Goal: Navigation & Orientation: Find specific page/section

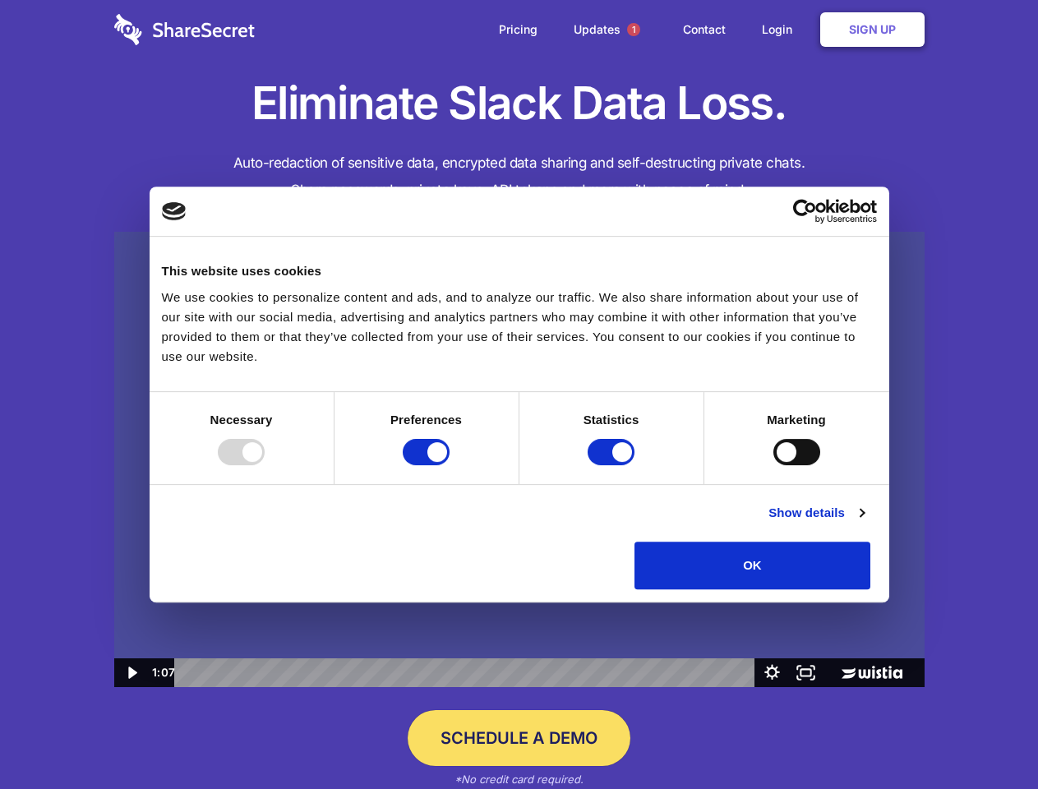
click at [519, 395] on img at bounding box center [519, 460] width 810 height 456
click at [265, 465] on div at bounding box center [241, 452] width 47 height 26
click at [450, 465] on input "Preferences" at bounding box center [426, 452] width 47 height 26
checkbox input "false"
click at [613, 465] on input "Statistics" at bounding box center [611, 452] width 47 height 26
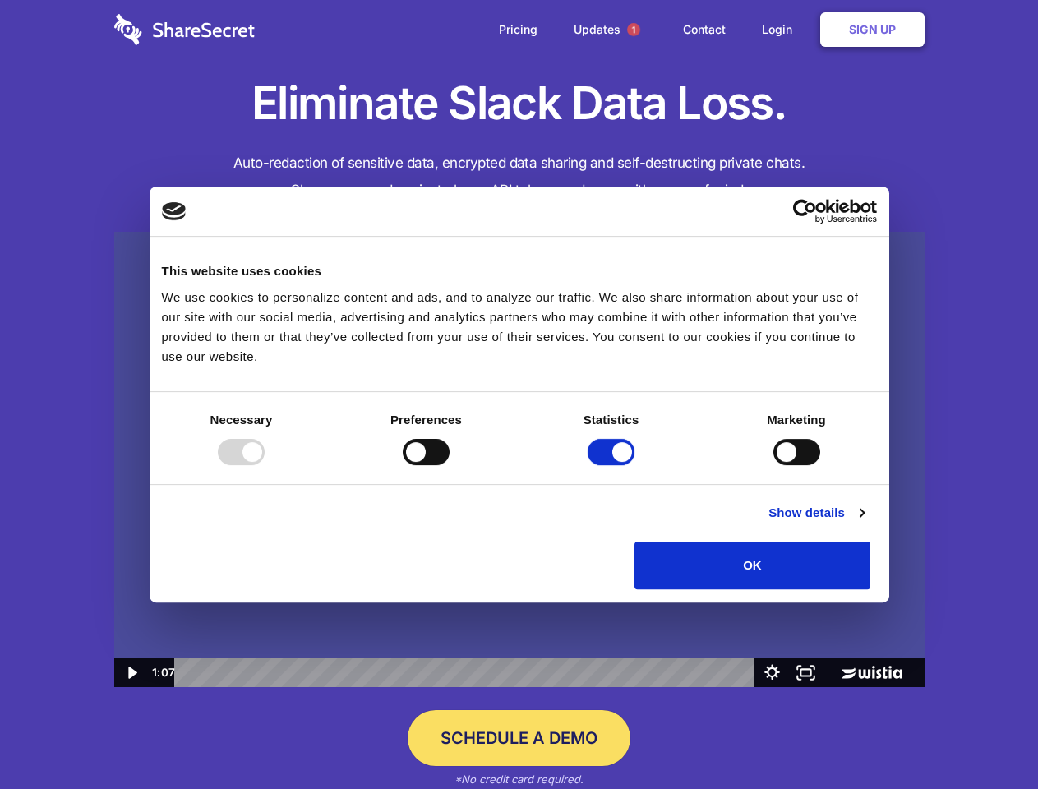
checkbox input "false"
click at [773, 465] on input "Marketing" at bounding box center [796, 452] width 47 height 26
checkbox input "true"
click at [864, 523] on link "Show details" at bounding box center [815, 513] width 95 height 20
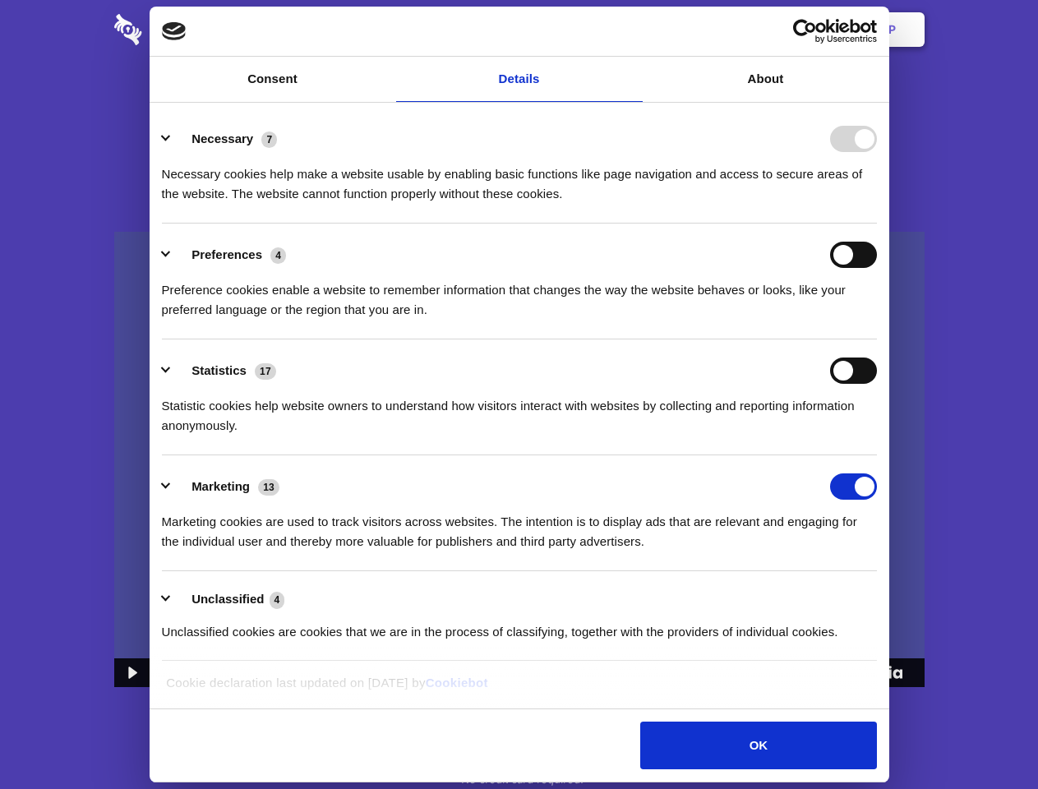
click at [877, 224] on li "Necessary 7 Necessary cookies help make a website usable by enabling basic func…" at bounding box center [519, 166] width 715 height 116
click at [633, 30] on span "1" at bounding box center [633, 29] width 13 height 13
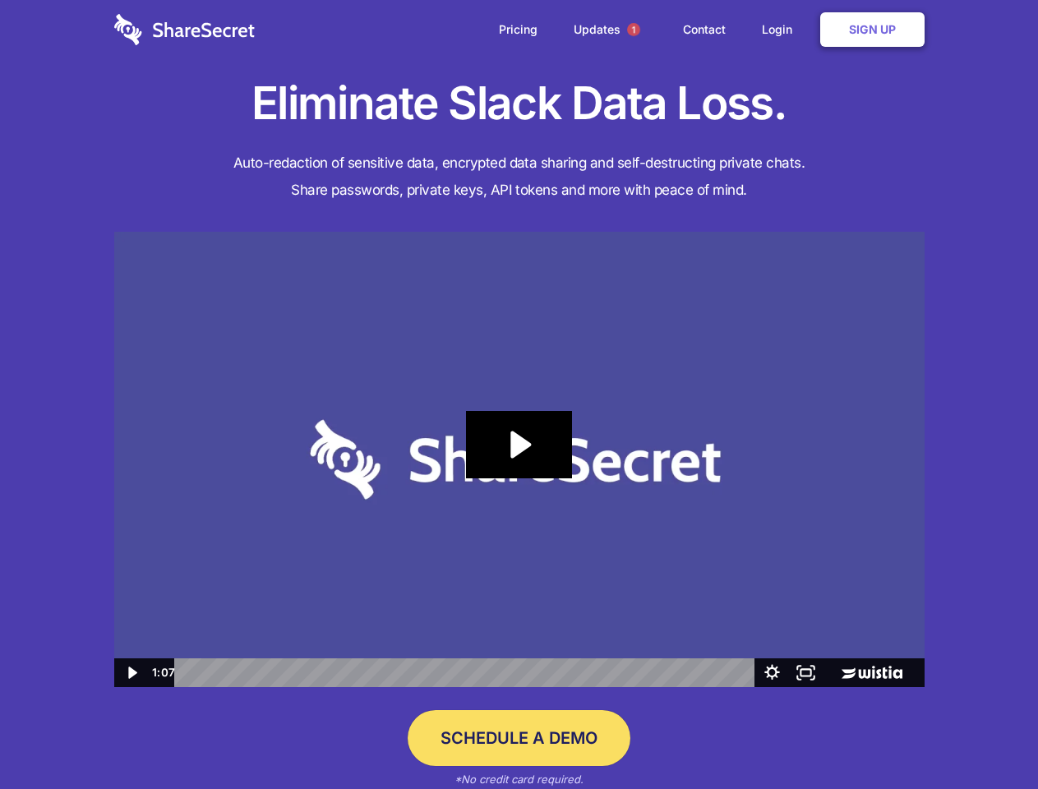
click at [519, 459] on icon "Play Video: Sharesecret Slack Extension" at bounding box center [518, 444] width 105 height 67
